Goal: Find contact information: Find contact information

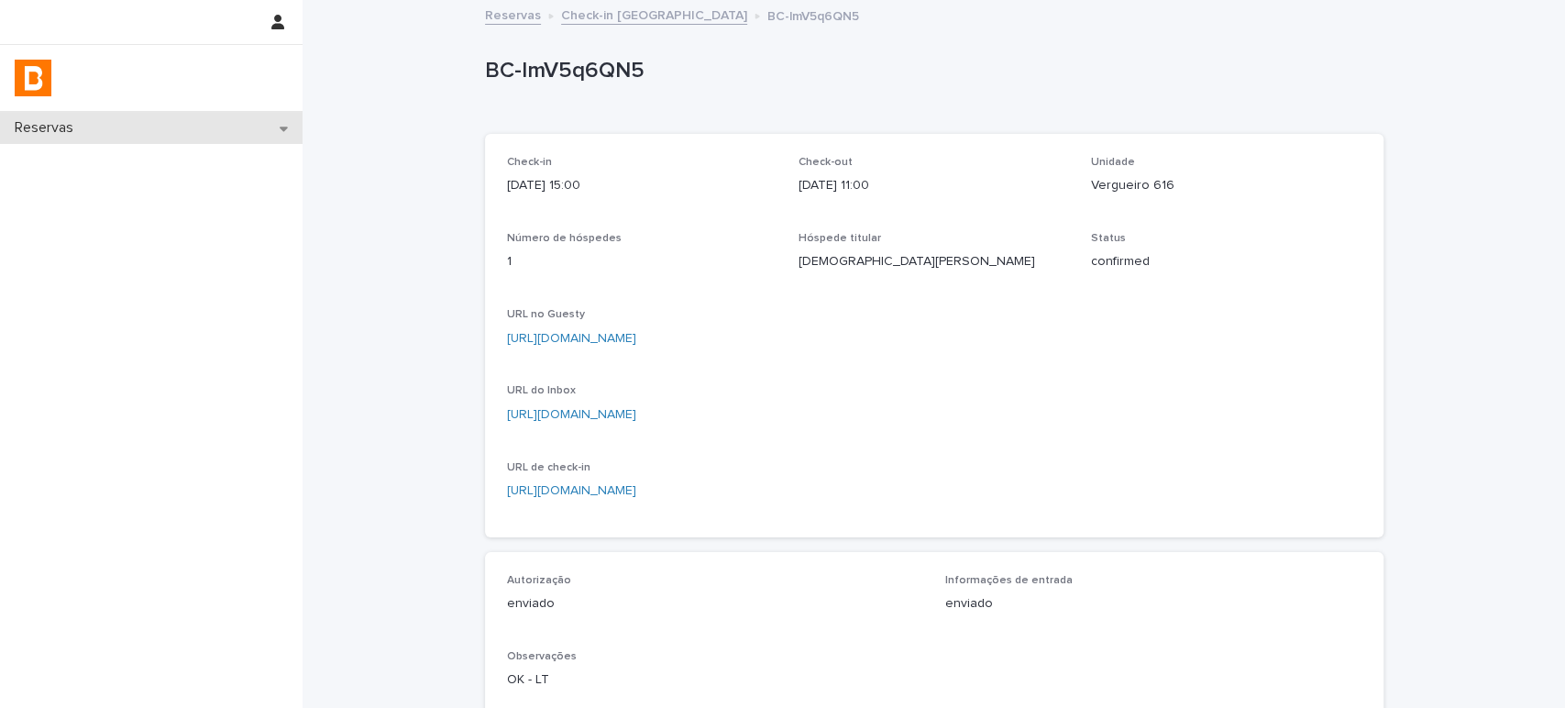
click at [203, 119] on div "Reservas" at bounding box center [151, 128] width 303 height 32
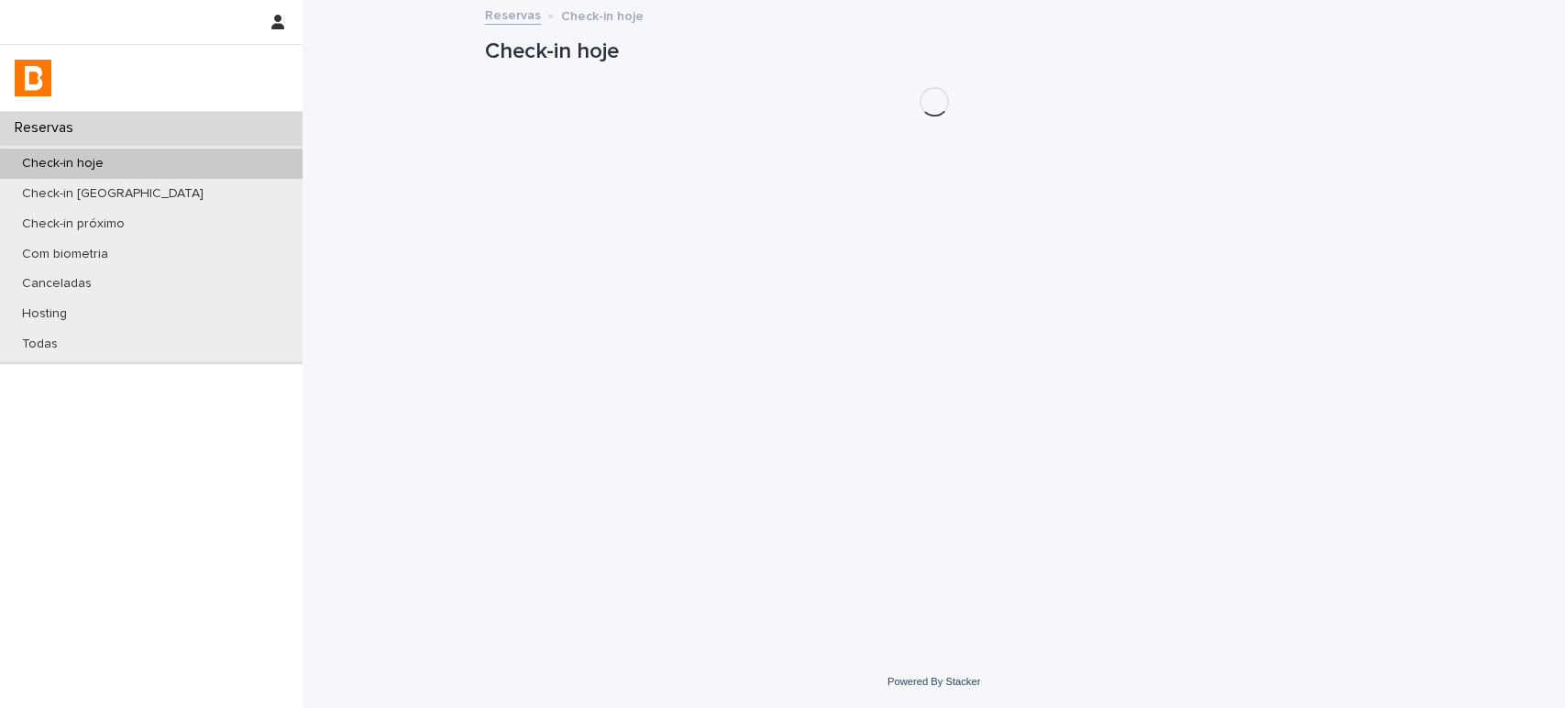
click at [204, 155] on div "Check-in hoje" at bounding box center [151, 164] width 303 height 30
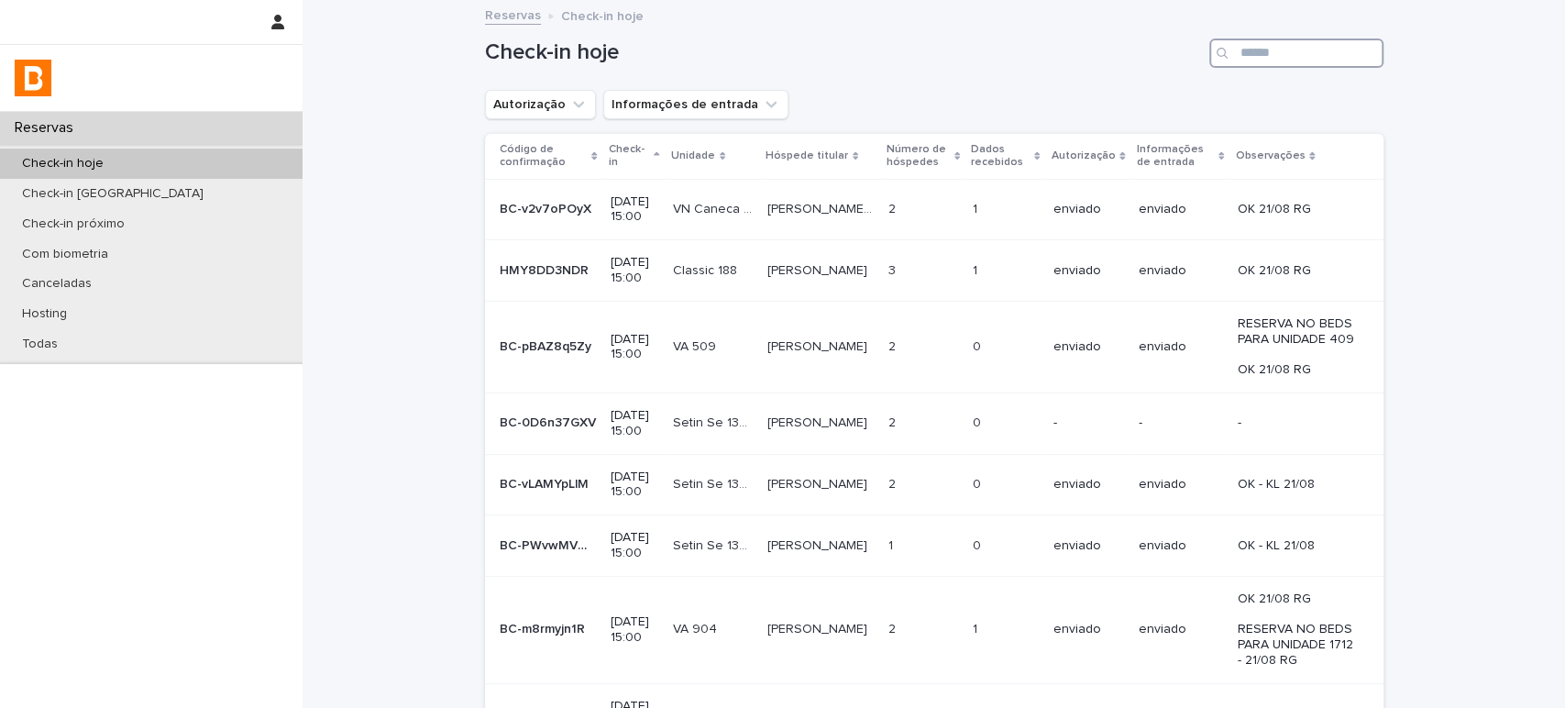
click at [1268, 50] on input "Search" at bounding box center [1296, 53] width 174 height 29
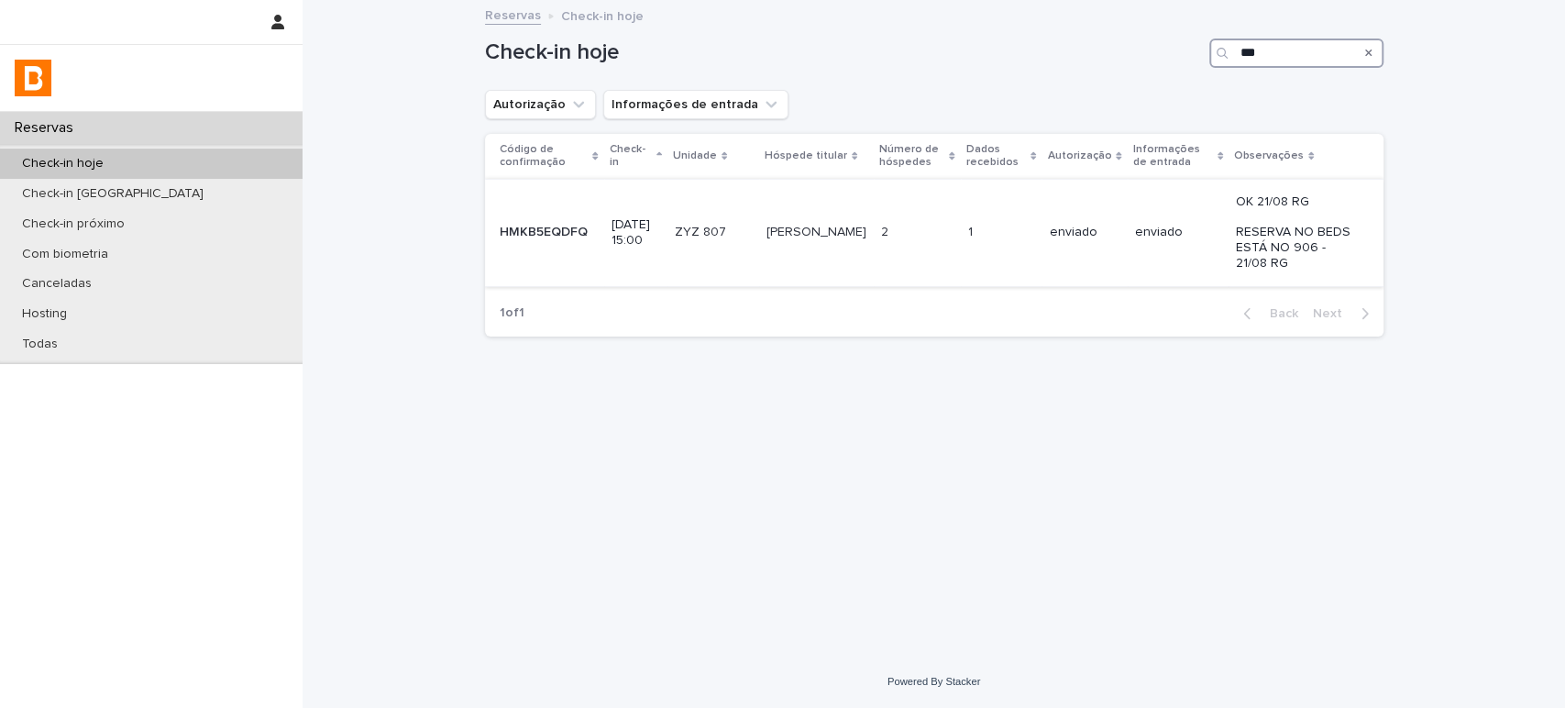
type input "***"
click at [874, 239] on td "2 2" at bounding box center [917, 232] width 87 height 107
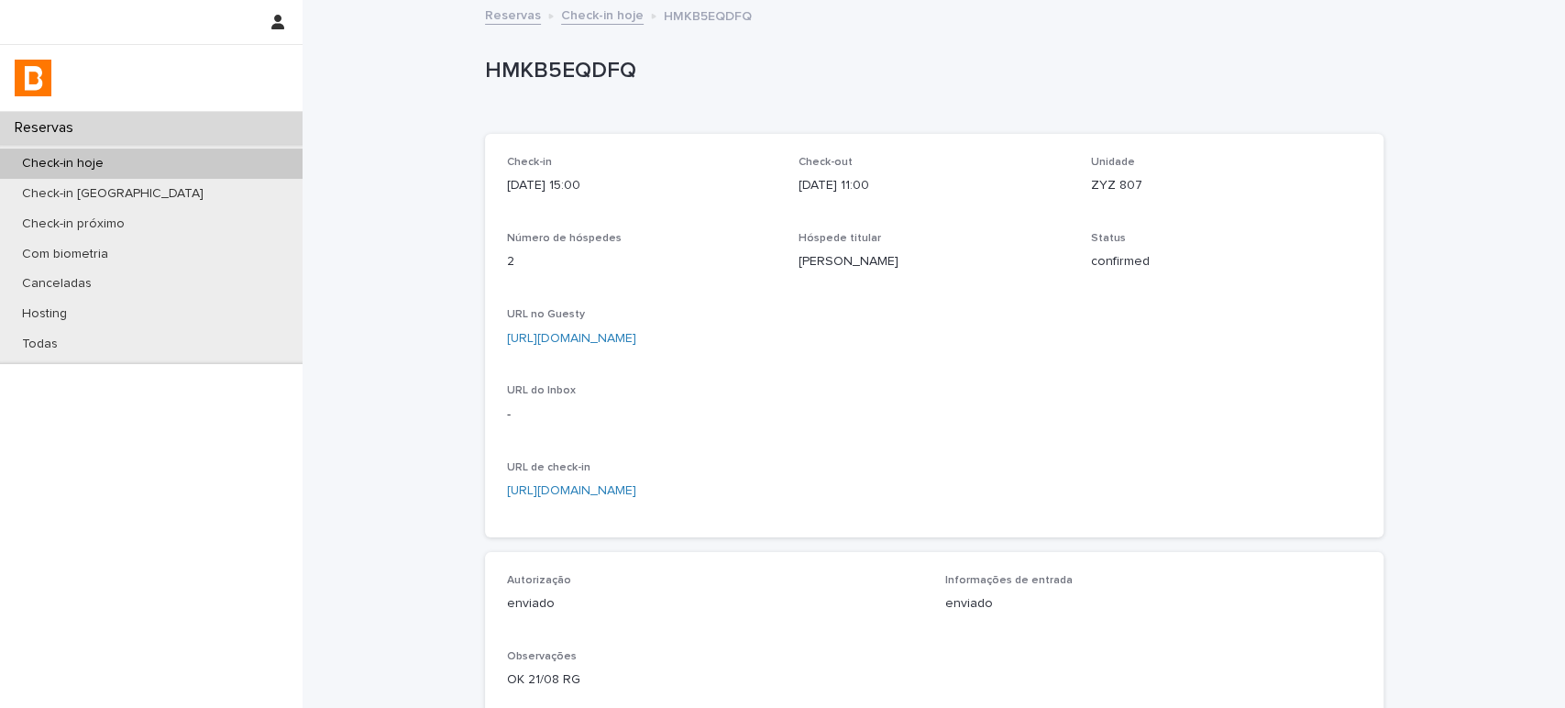
scroll to position [407, 0]
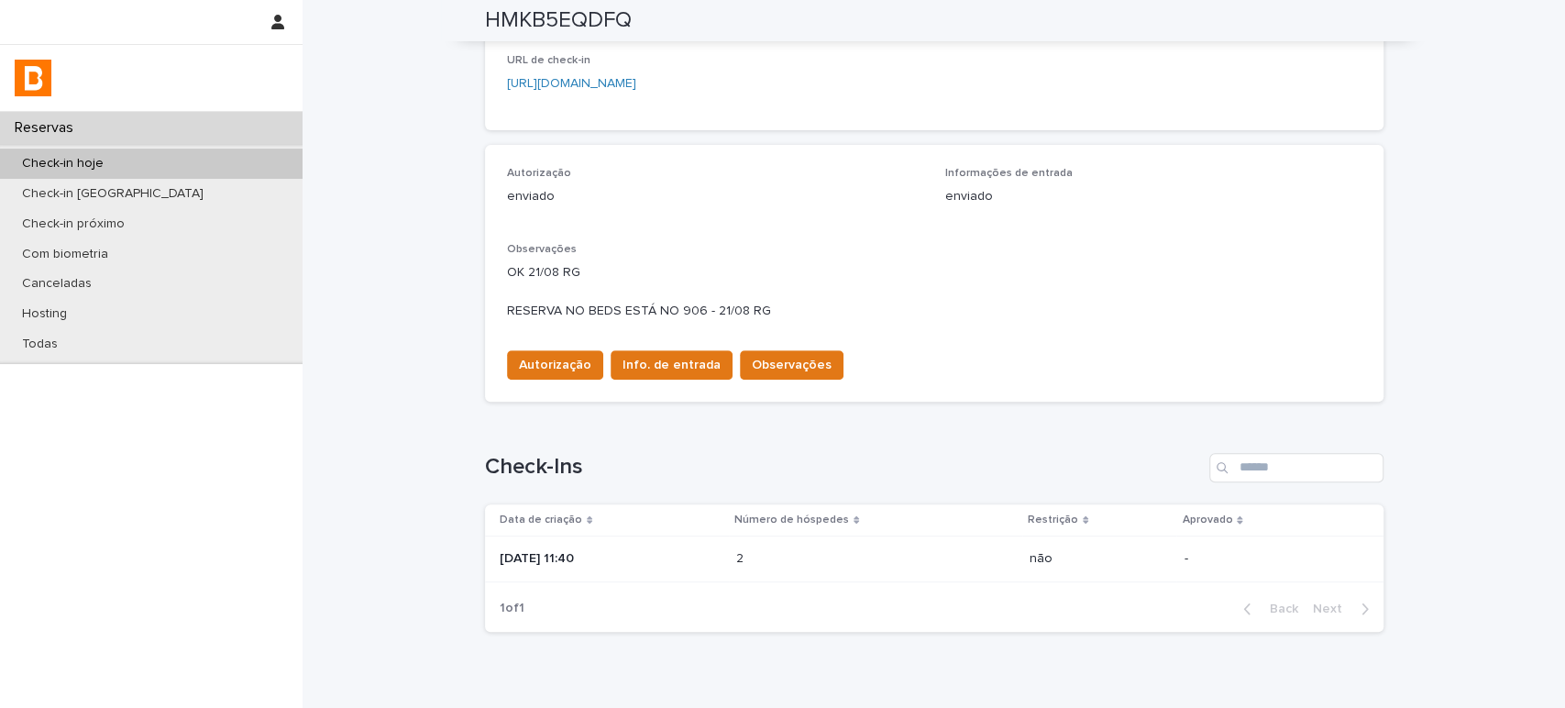
click at [747, 555] on p "2" at bounding box center [741, 556] width 11 height 19
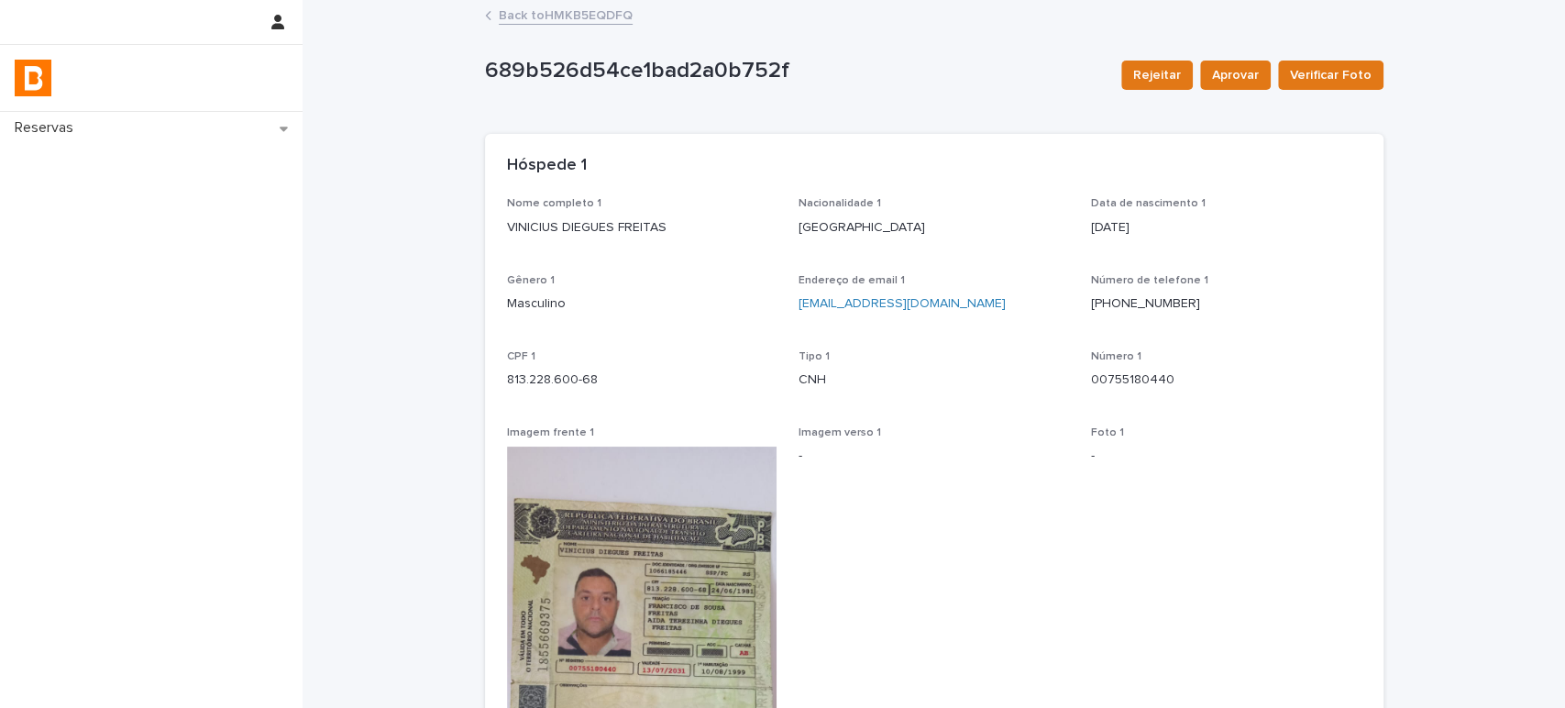
drag, startPoint x: 1196, startPoint y: 303, endPoint x: 1076, endPoint y: 307, distance: 119.3
click at [1076, 307] on div "Nome completo 1 VINICIUS DIEGUES FREITAS Nacionalidade 1 [DEMOGRAPHIC_DATA] Dat…" at bounding box center [934, 607] width 854 height 821
copy link "[PHONE_NUMBER]"
